Goal: Find specific page/section: Find specific page/section

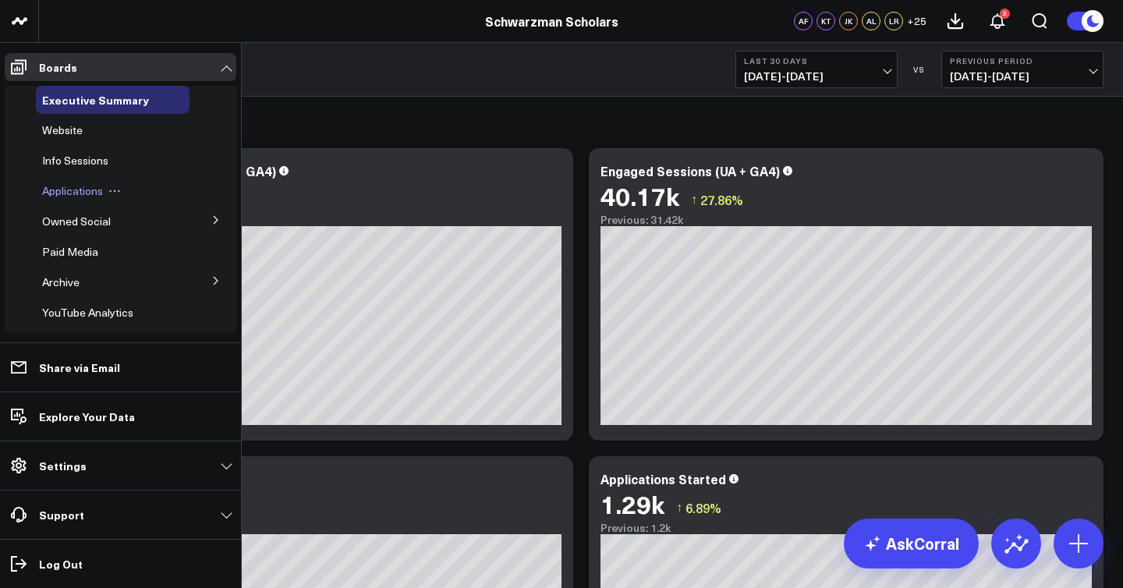
click at [79, 190] on span "Applications" at bounding box center [72, 190] width 61 height 15
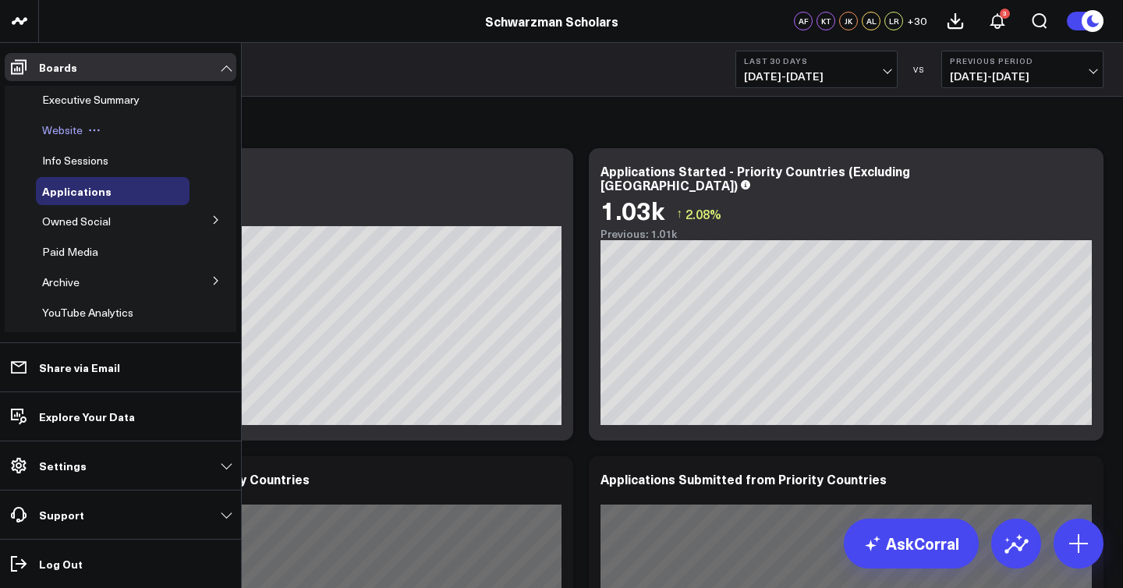
scroll to position [50, 0]
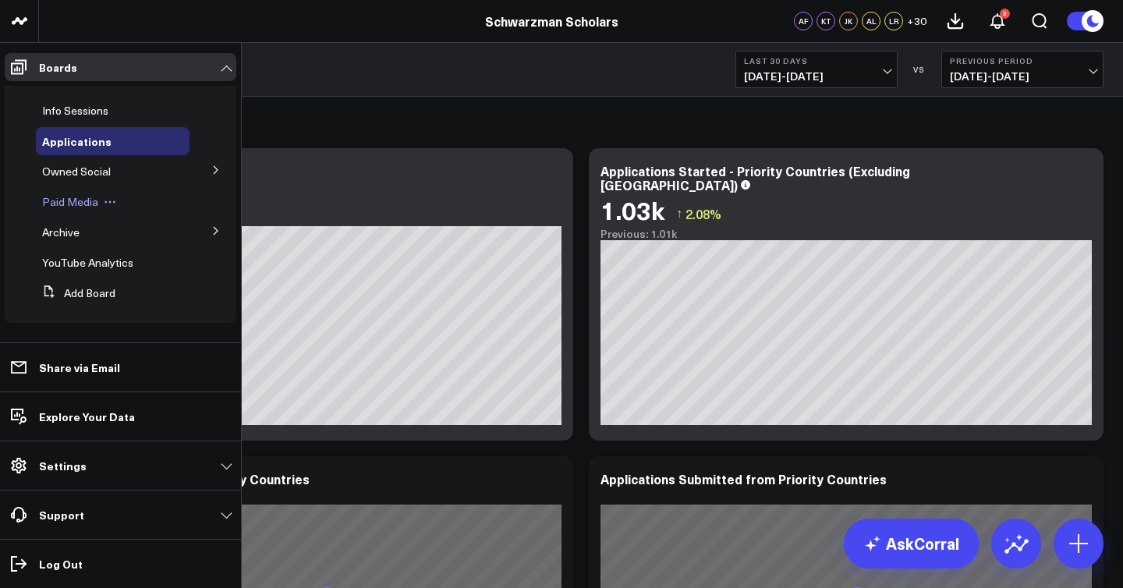
click at [89, 203] on span "Paid Media" at bounding box center [70, 201] width 56 height 15
